Goal: Task Accomplishment & Management: Manage account settings

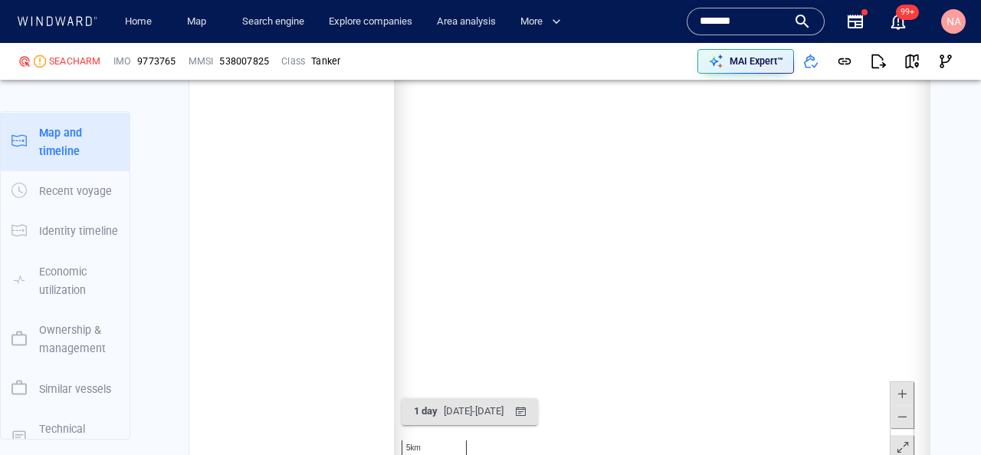
scroll to position [240540, 0]
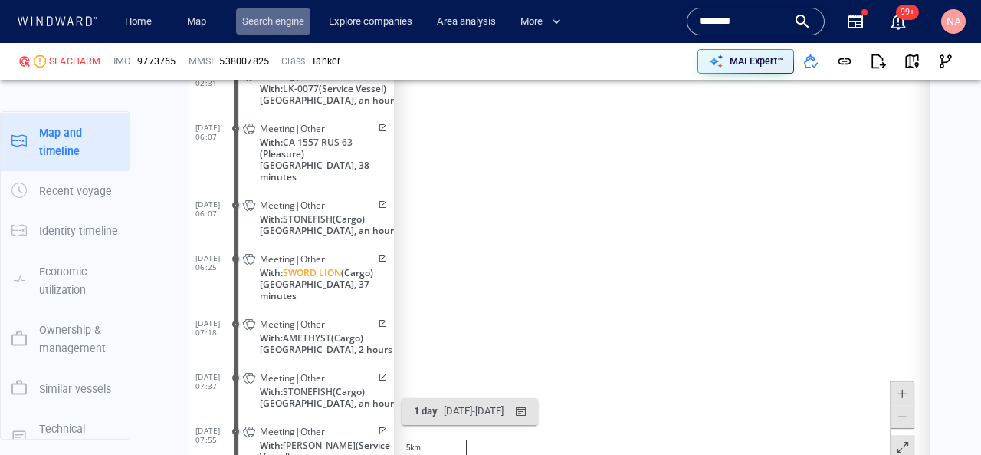
click at [261, 19] on link "Search engine" at bounding box center [273, 21] width 74 height 27
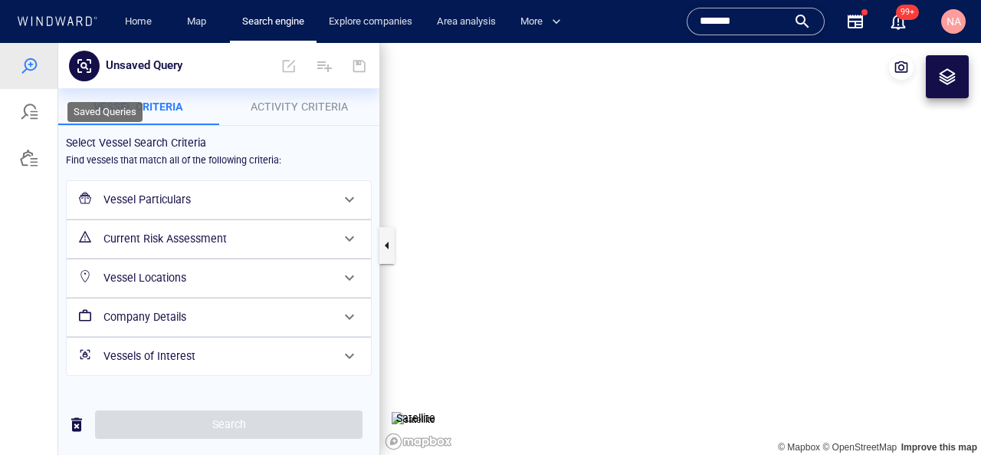
click at [21, 116] on div at bounding box center [29, 112] width 18 height 18
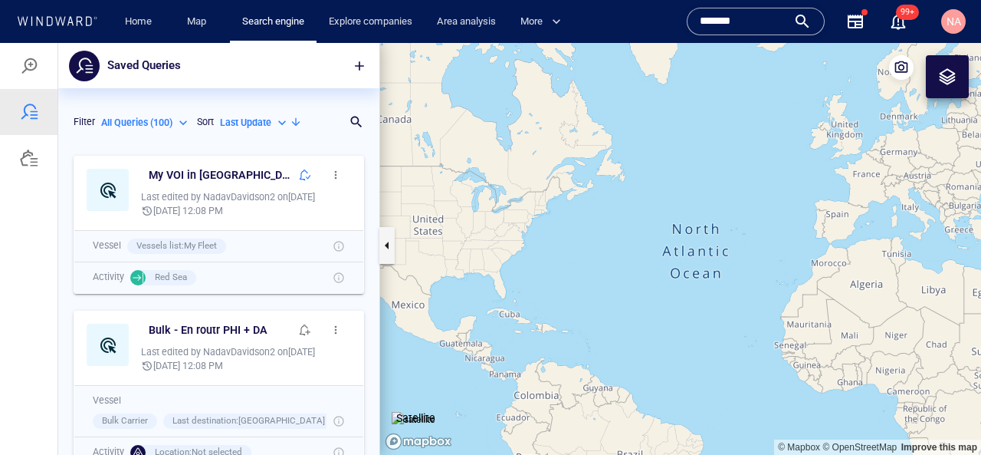
scroll to position [307, 321]
click at [154, 122] on p "All Queries ( 100 )" at bounding box center [136, 123] width 71 height 14
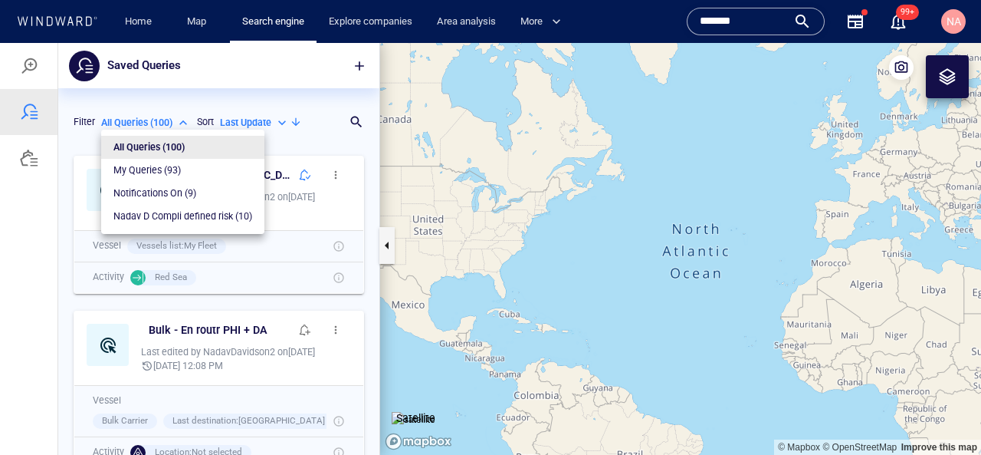
click at [195, 193] on p "Notifications On ( 9 )" at bounding box center [154, 193] width 83 height 14
type input "**********"
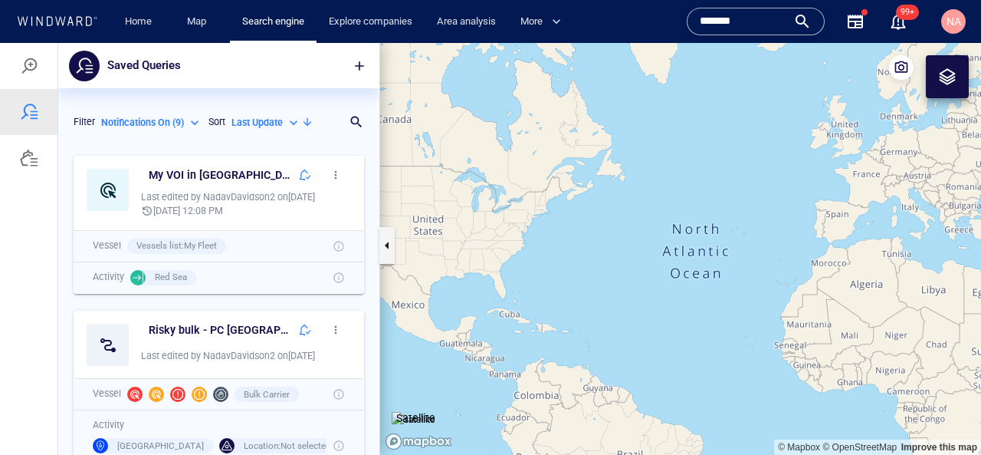
drag, startPoint x: 307, startPoint y: 176, endPoint x: 321, endPoint y: 137, distance: 40.7
click at [321, 137] on div "**********" at bounding box center [218, 271] width 321 height 366
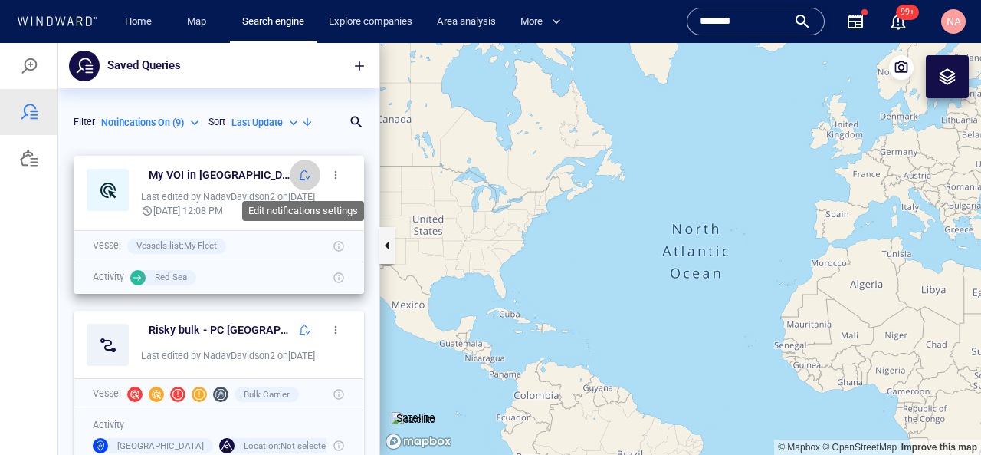
click at [298, 176] on button "button" at bounding box center [305, 174] width 31 height 31
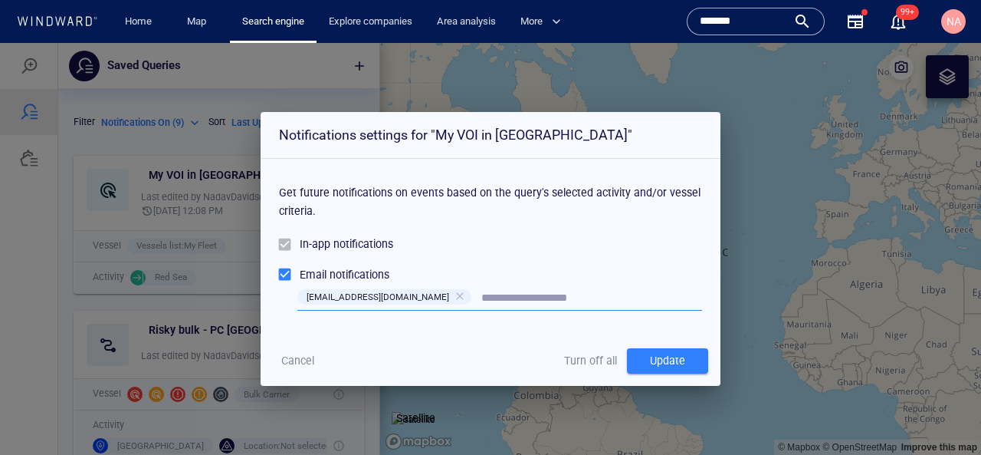
click at [571, 360] on span "Turn off all" at bounding box center [590, 360] width 53 height 19
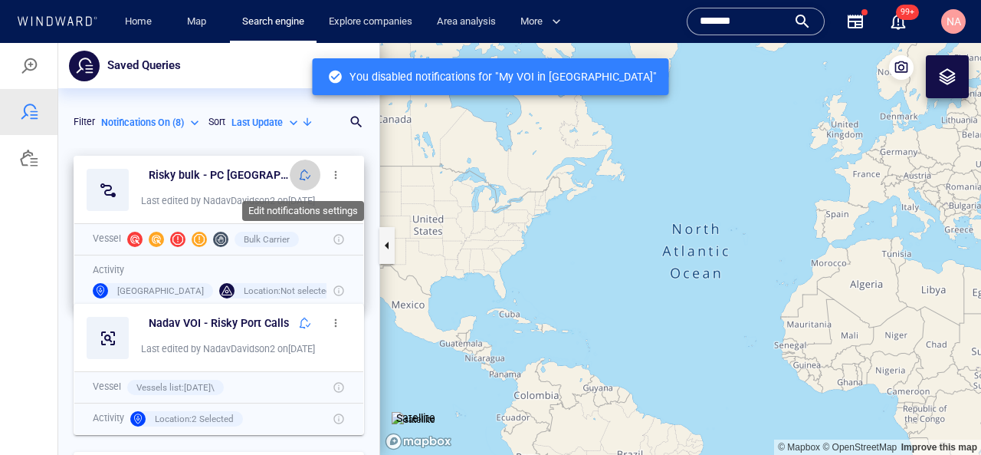
click at [306, 174] on span "button" at bounding box center [305, 175] width 12 height 12
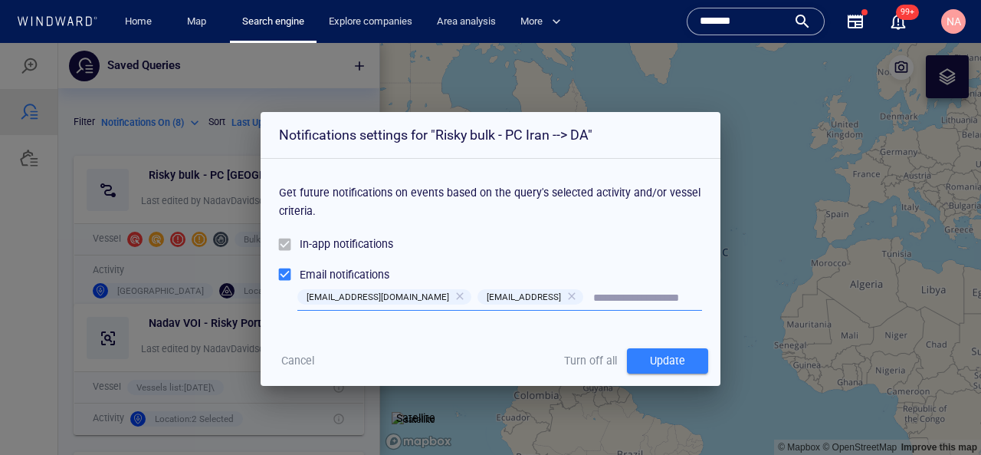
click at [575, 363] on span "Turn off all" at bounding box center [590, 360] width 53 height 19
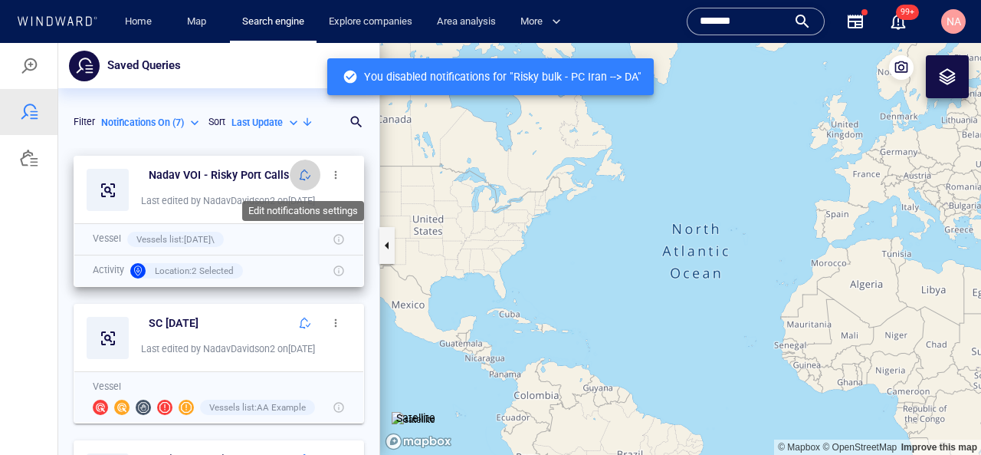
click at [304, 175] on span "button" at bounding box center [305, 175] width 12 height 12
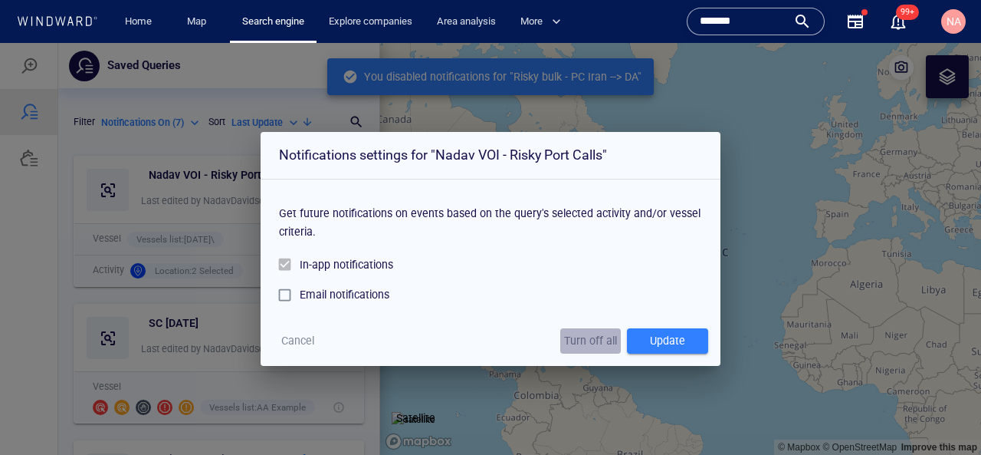
click at [583, 340] on span "Turn off all" at bounding box center [590, 340] width 53 height 19
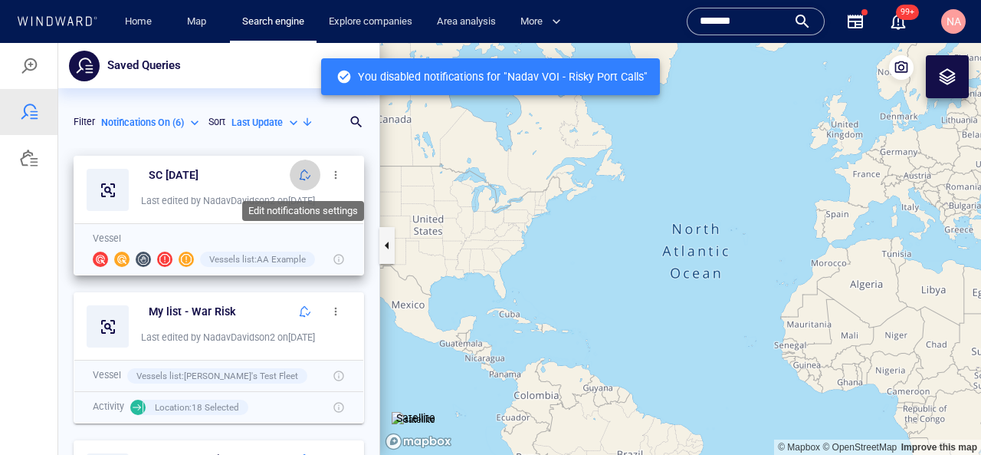
click at [299, 179] on span "button" at bounding box center [305, 175] width 12 height 12
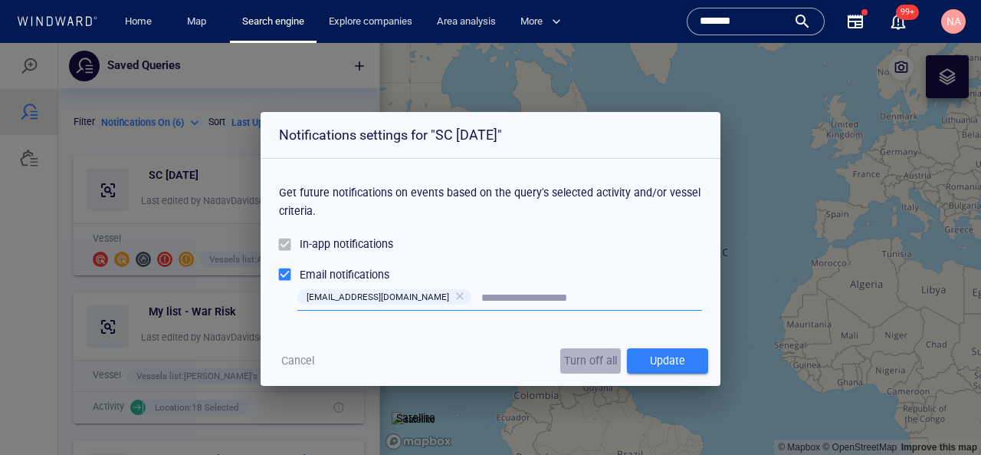
click at [573, 362] on span "Turn off all" at bounding box center [590, 360] width 53 height 19
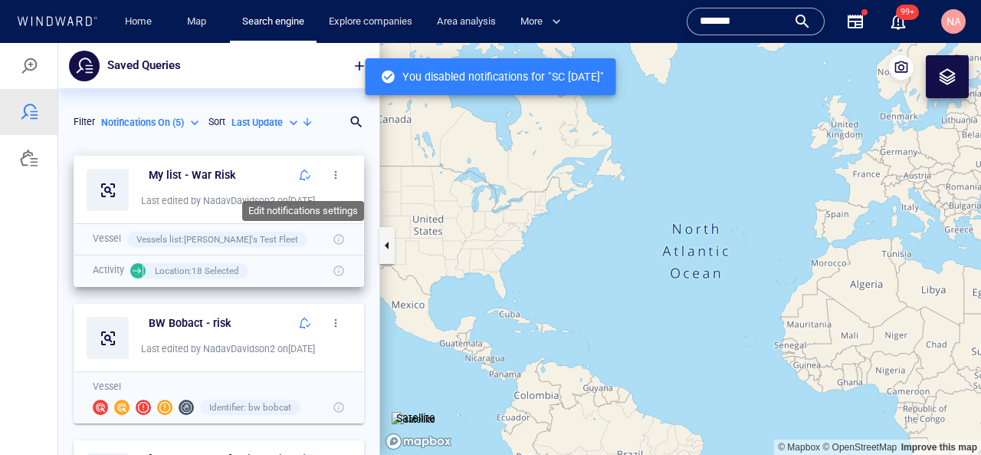
click at [301, 172] on span "button" at bounding box center [305, 175] width 12 height 12
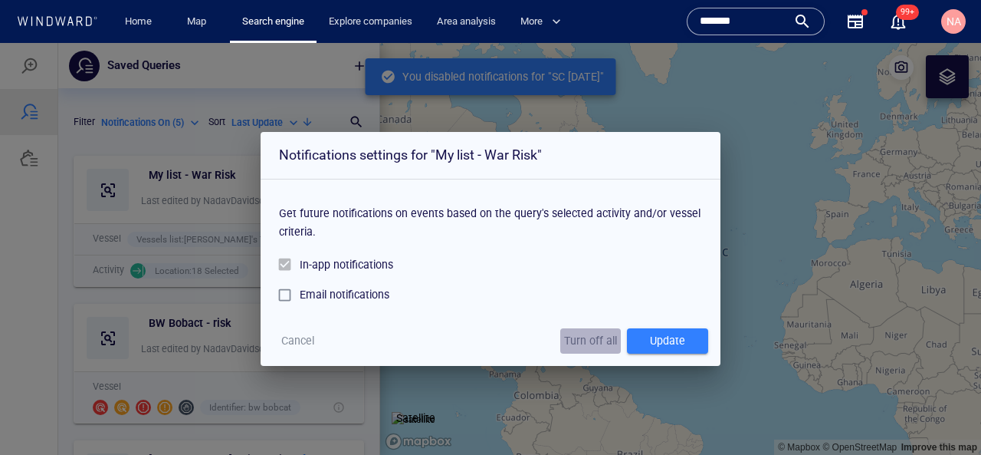
click at [594, 342] on span "Turn off all" at bounding box center [590, 340] width 53 height 19
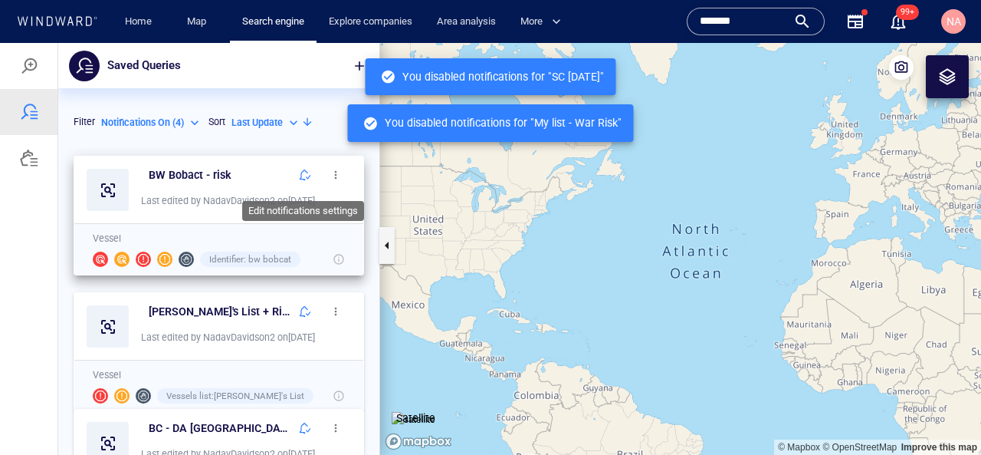
click at [303, 174] on span "button" at bounding box center [305, 175] width 12 height 12
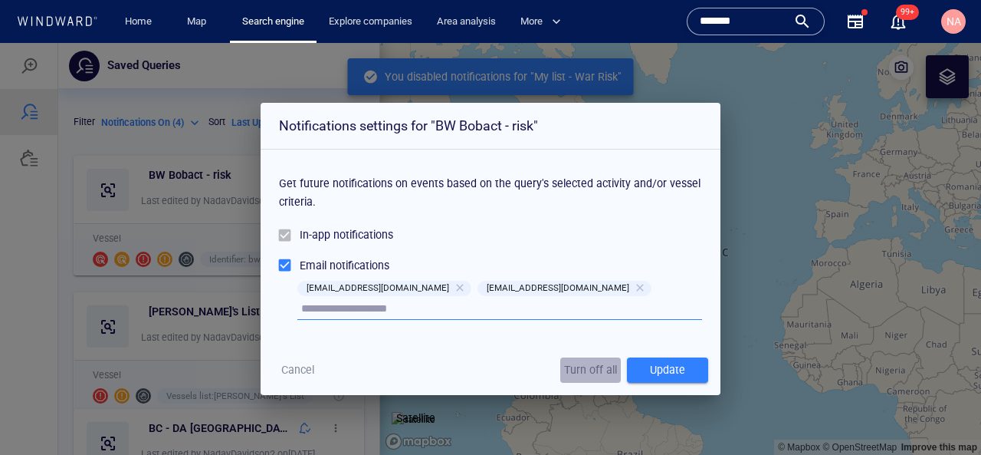
click at [604, 365] on span "Turn off all" at bounding box center [590, 369] width 53 height 19
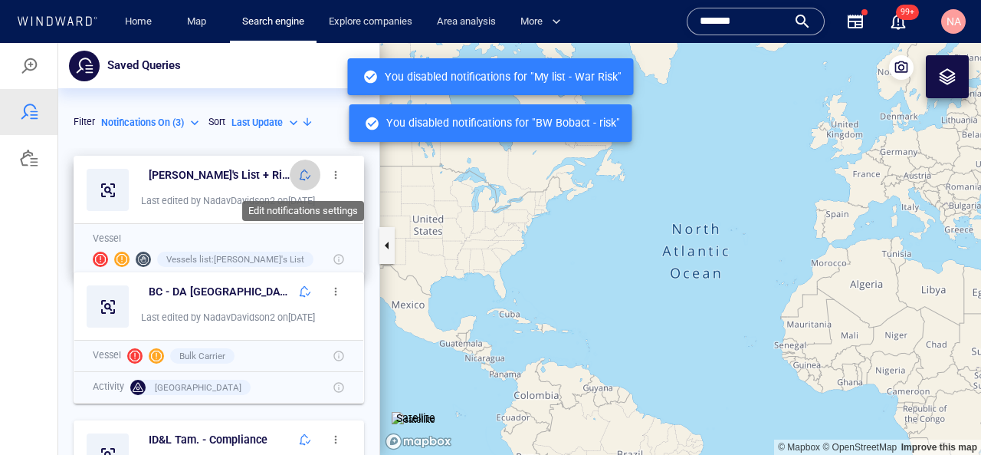
click at [304, 178] on span "button" at bounding box center [305, 175] width 12 height 12
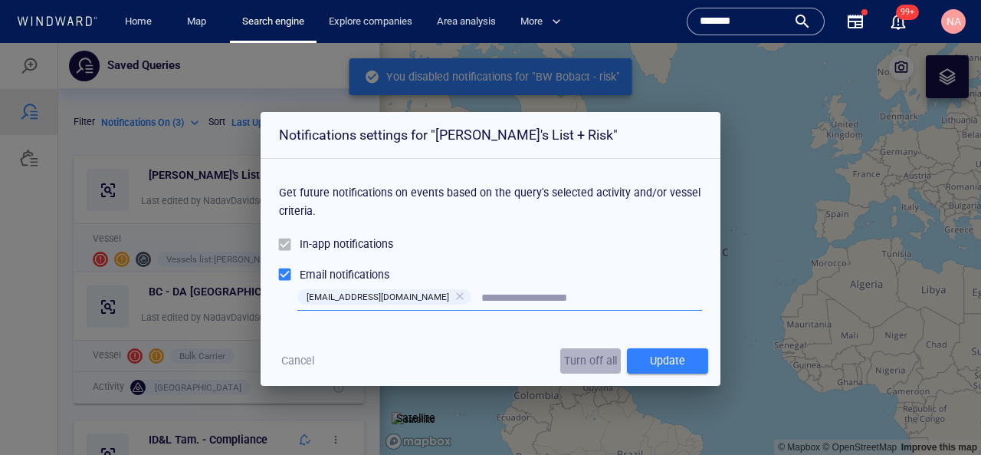
click at [587, 363] on span "Turn off all" at bounding box center [590, 360] width 53 height 19
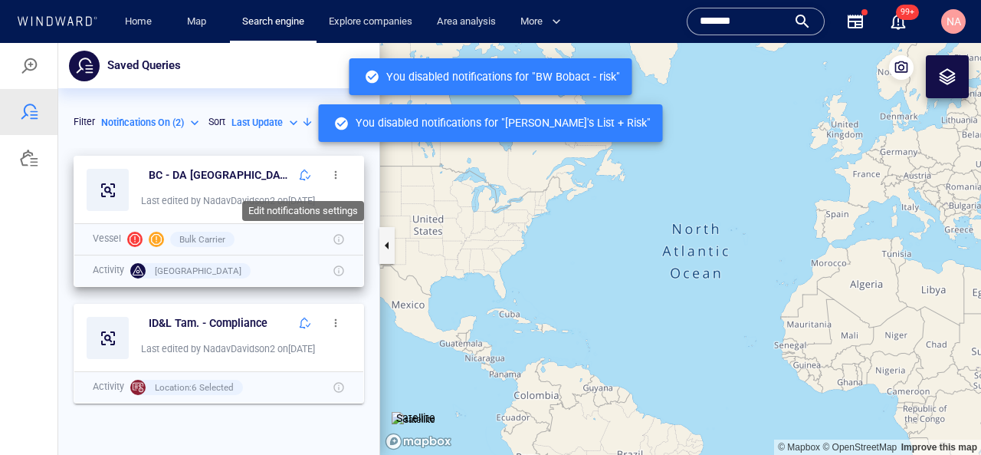
click at [301, 171] on span "button" at bounding box center [305, 175] width 12 height 12
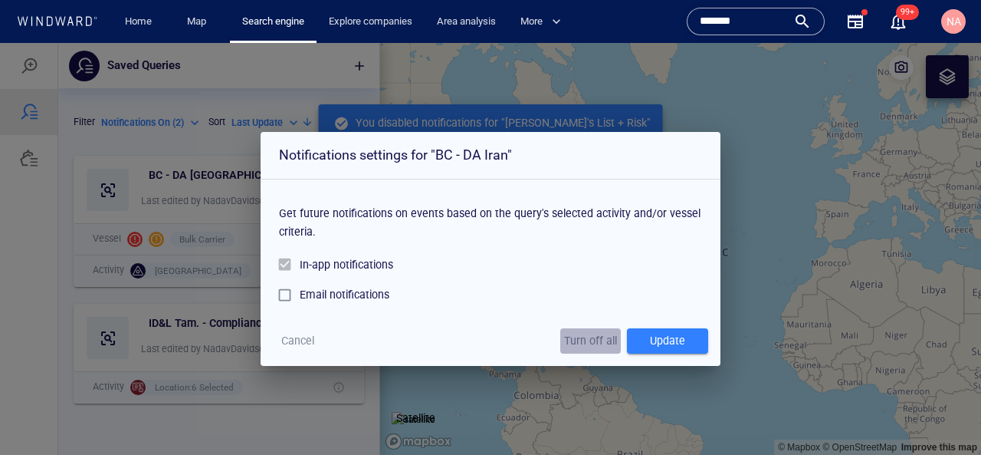
click at [593, 339] on span "Turn off all" at bounding box center [590, 340] width 53 height 19
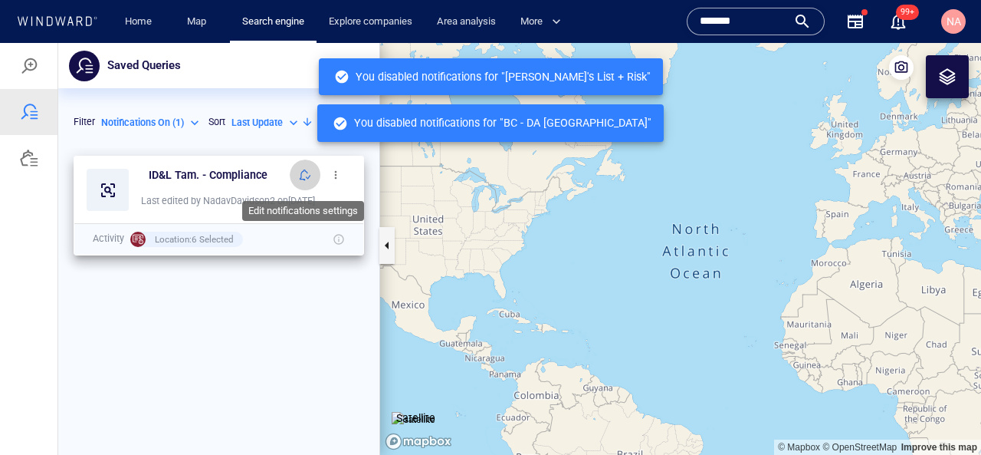
click at [302, 179] on span "button" at bounding box center [305, 175] width 12 height 12
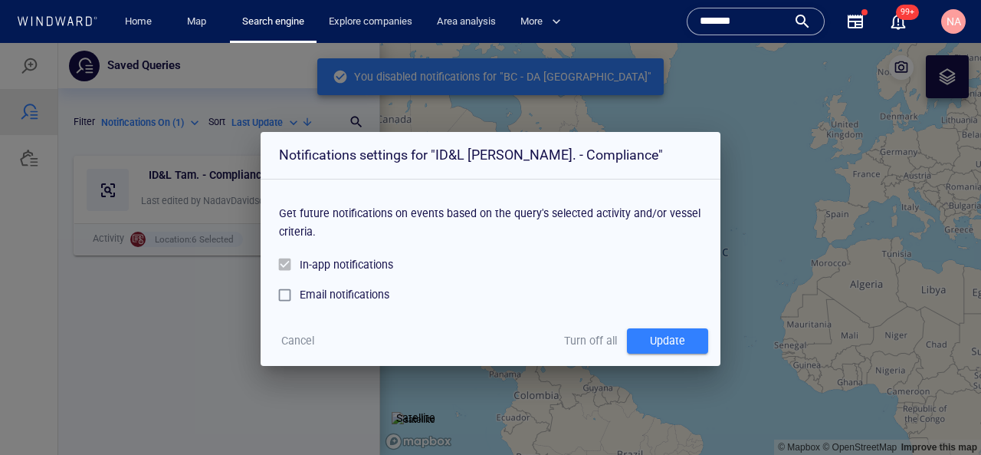
click at [575, 353] on div "Turn off all" at bounding box center [590, 340] width 67 height 31
click at [575, 347] on span "Turn off all" at bounding box center [590, 340] width 53 height 19
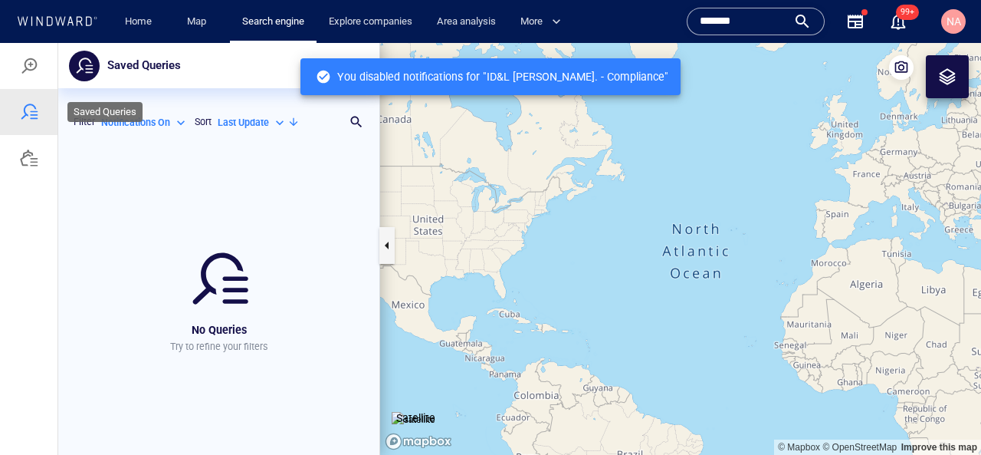
click at [29, 73] on div at bounding box center [29, 66] width 18 height 18
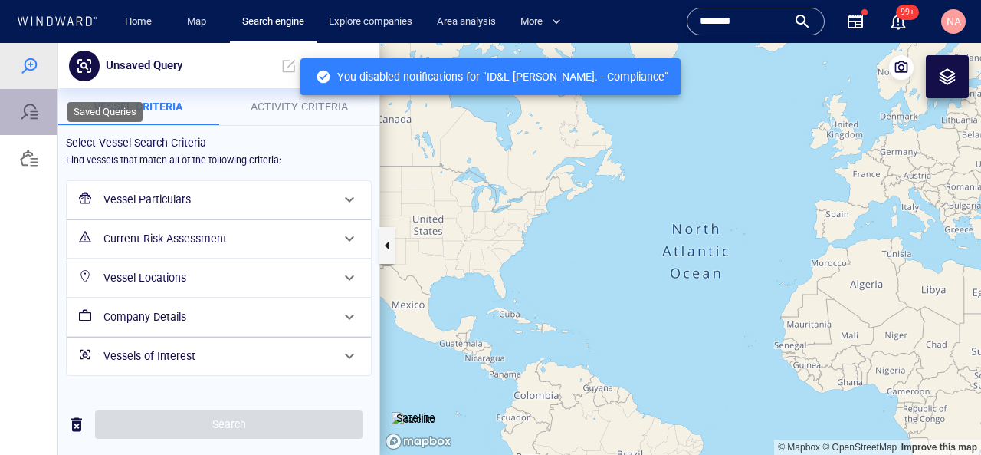
click at [28, 109] on div at bounding box center [29, 112] width 18 height 18
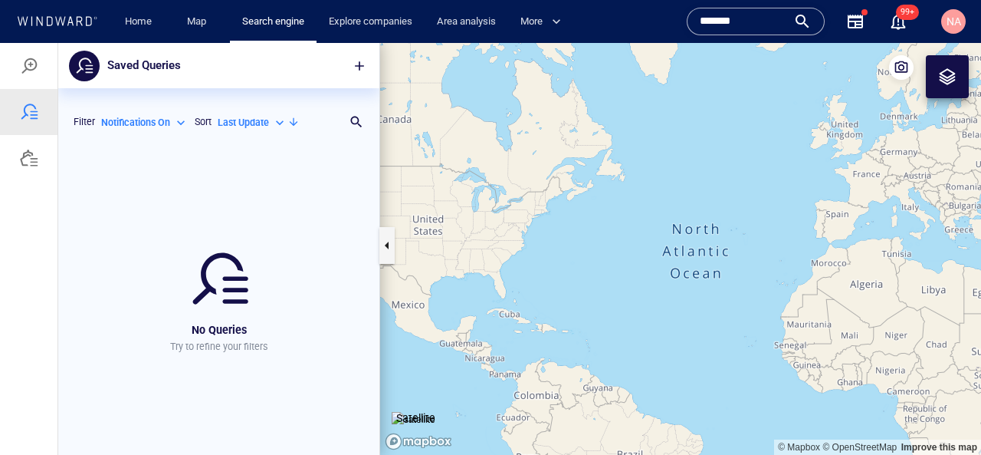
click at [153, 119] on p "Notifications On" at bounding box center [135, 123] width 69 height 14
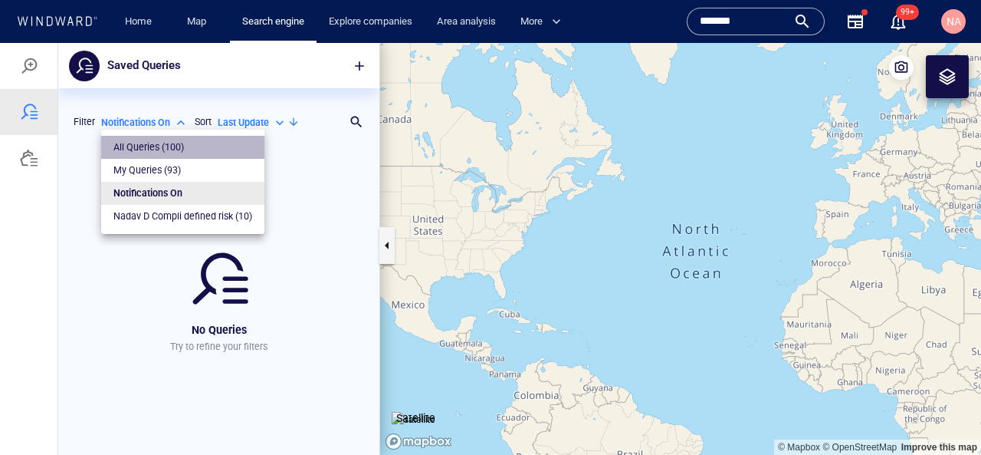
click at [166, 146] on p "All Queries ( 100 )" at bounding box center [148, 147] width 71 height 14
type input "***"
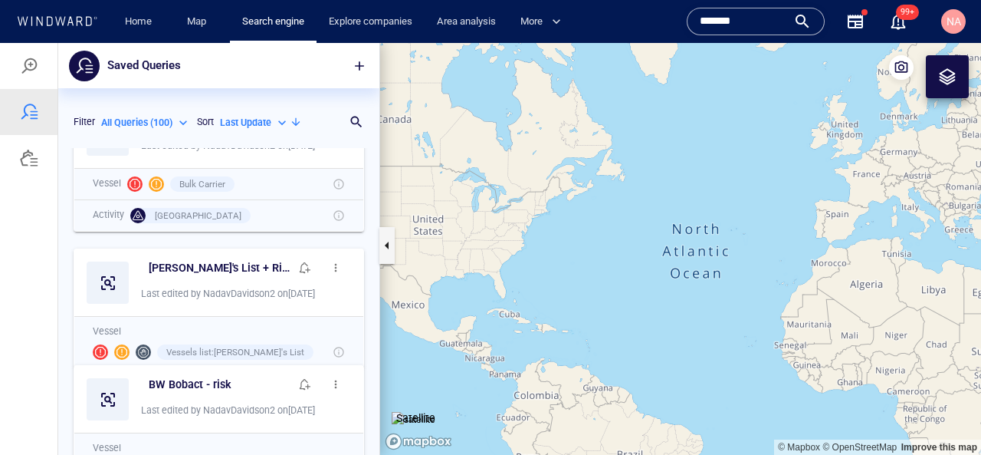
scroll to position [0, 0]
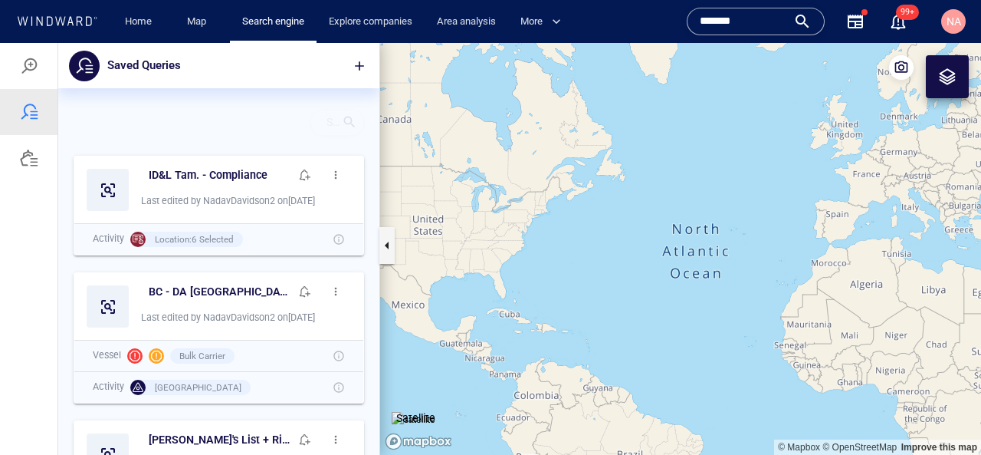
click at [353, 122] on div at bounding box center [349, 121] width 15 height 15
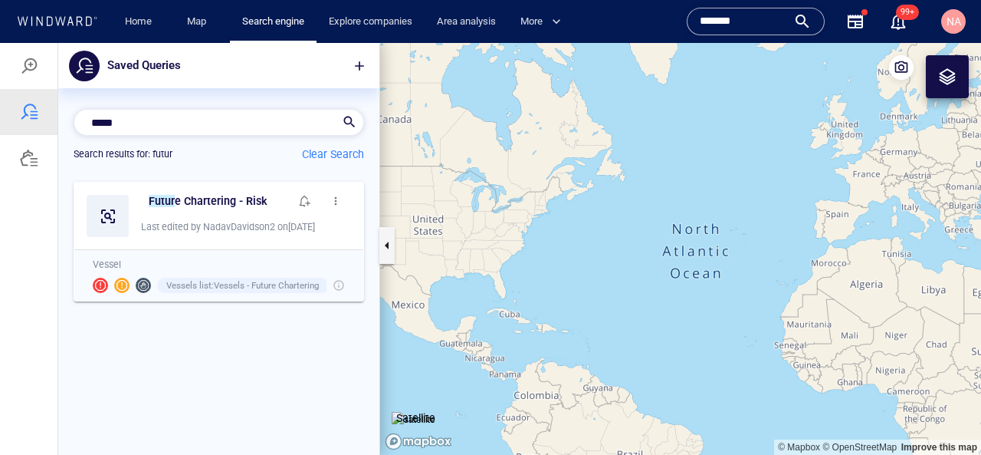
scroll to position [1, 1]
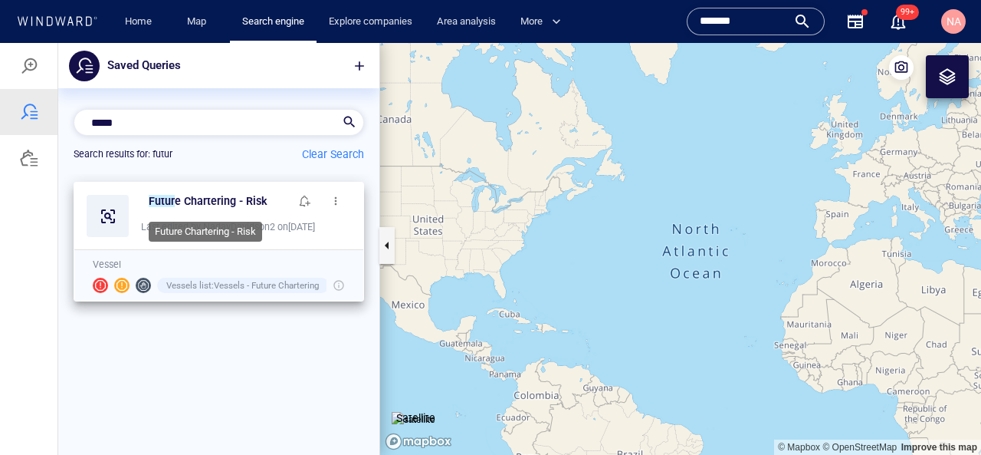
type input "*****"
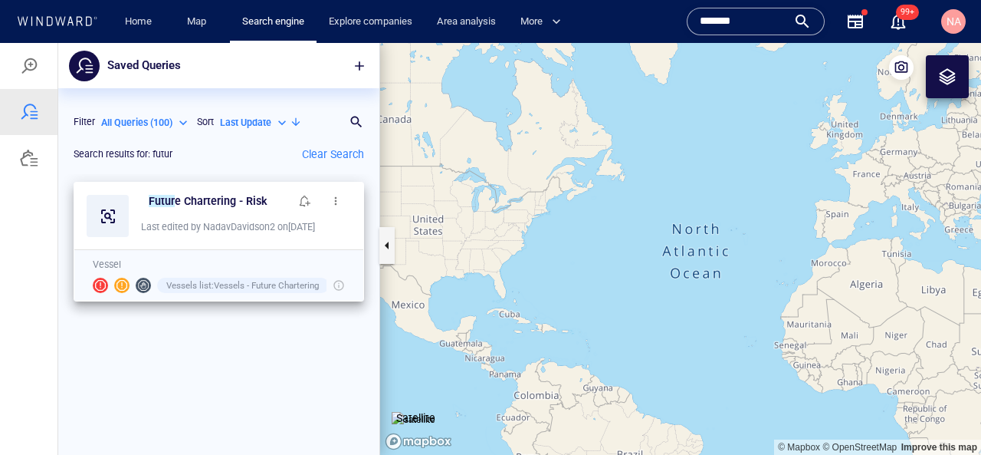
click at [345, 289] on div "Vessels list : Vessels - Future Chartering" at bounding box center [219, 284] width 258 height 21
